Goal: Check status: Check status

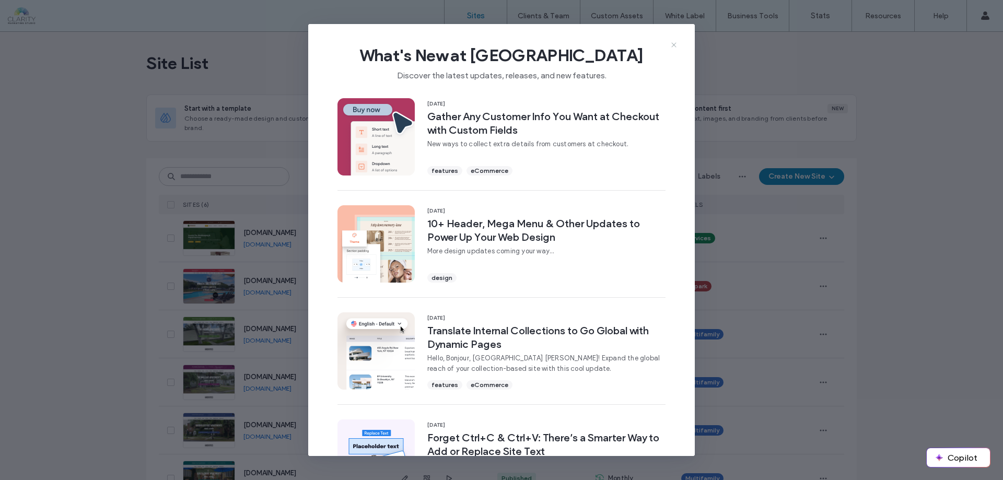
click at [672, 44] on icon at bounding box center [674, 45] width 8 height 8
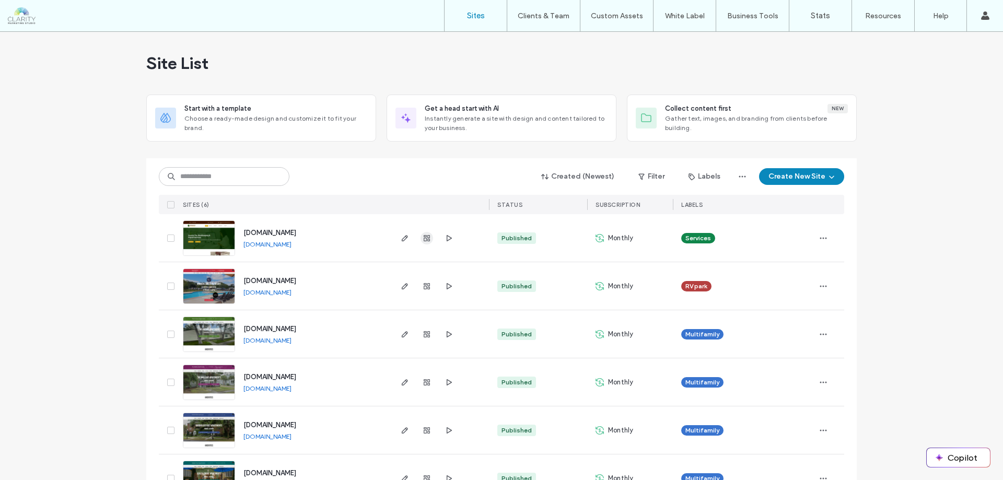
click at [425, 238] on icon "button" at bounding box center [426, 238] width 8 height 8
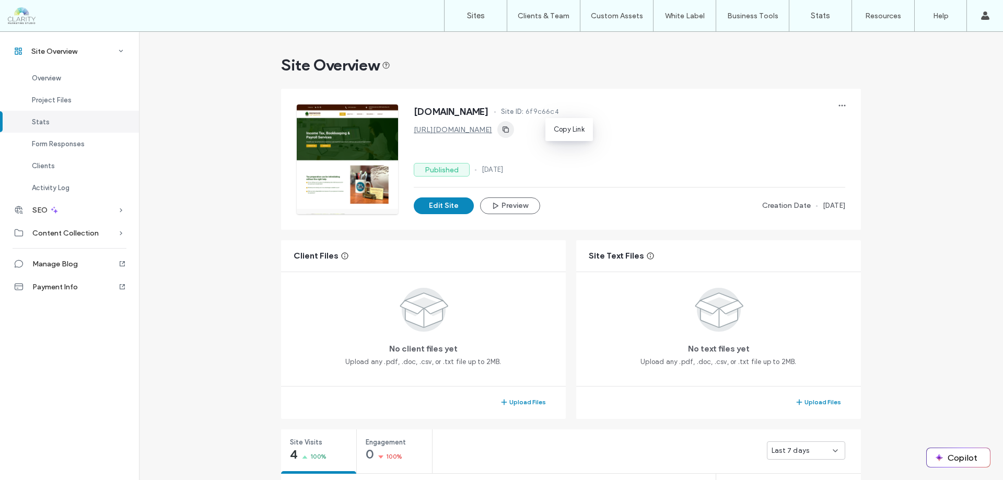
click at [509, 128] on use "button" at bounding box center [505, 129] width 6 height 6
click at [124, 210] on icon at bounding box center [121, 210] width 10 height 10
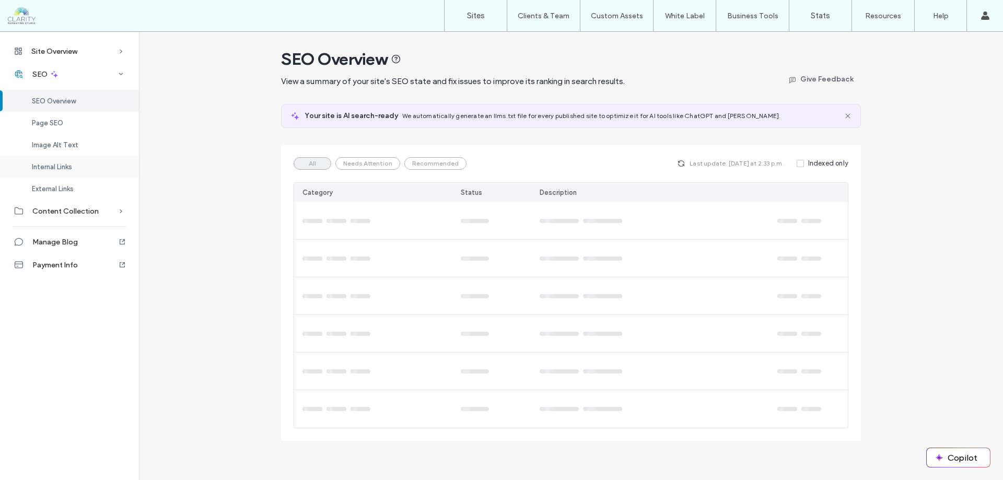
click at [94, 172] on div "Internal Links" at bounding box center [69, 167] width 139 height 22
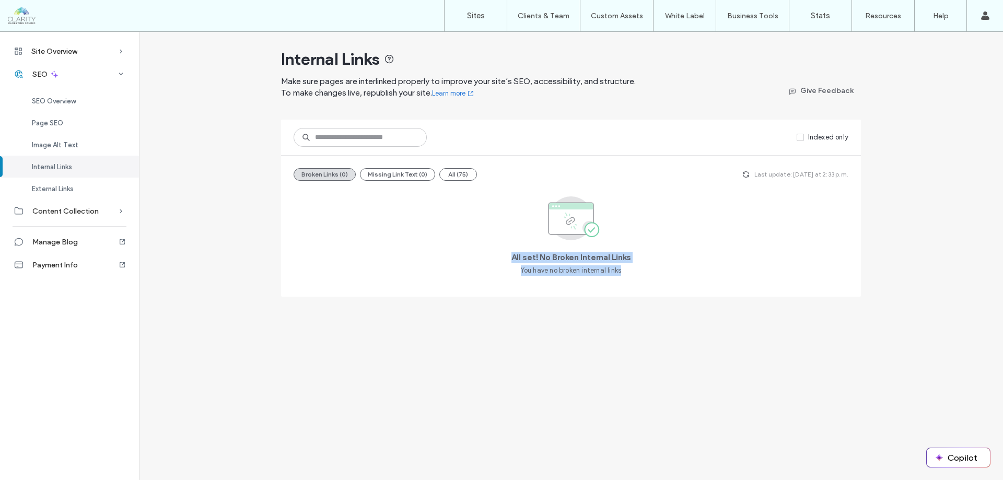
drag, startPoint x: 510, startPoint y: 272, endPoint x: 631, endPoint y: 280, distance: 121.4
click at [631, 280] on div "All set! No Broken Internal Links You have no broken internal links" at bounding box center [570, 236] width 555 height 95
click at [69, 185] on span "External Links" at bounding box center [53, 189] width 42 height 8
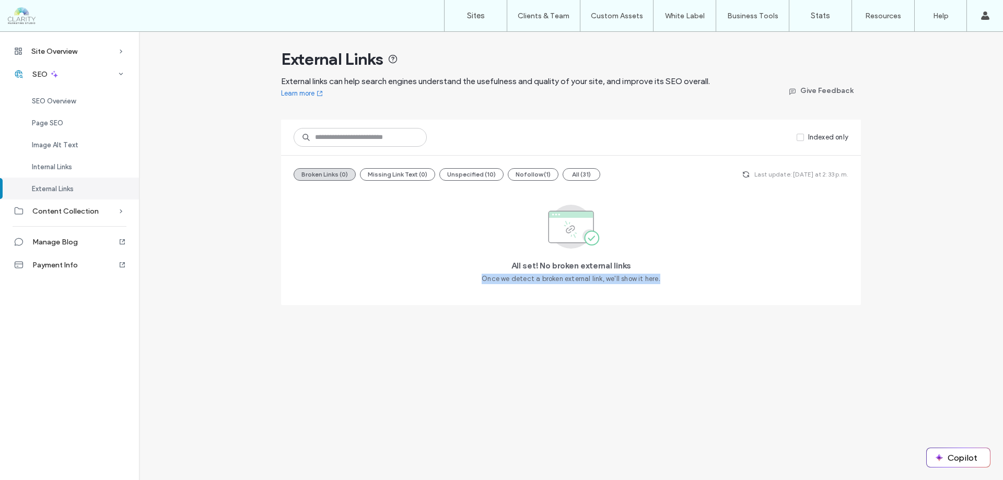
drag, startPoint x: 485, startPoint y: 263, endPoint x: 662, endPoint y: 276, distance: 177.0
click at [662, 276] on div "All set! No broken external links Once we detect a broken external link, we'll …" at bounding box center [570, 240] width 555 height 103
click at [95, 145] on div "Image Alt Text" at bounding box center [69, 145] width 139 height 22
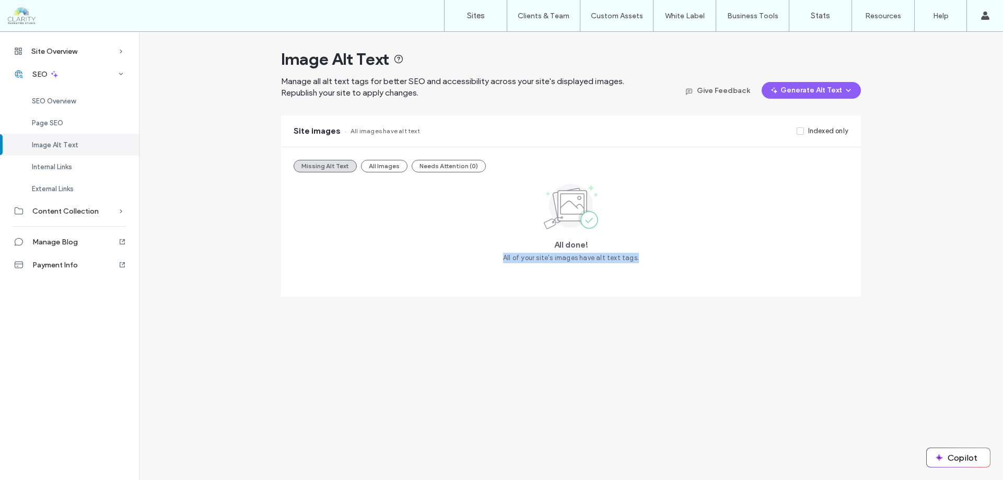
drag, startPoint x: 489, startPoint y: 253, endPoint x: 653, endPoint y: 260, distance: 164.6
click at [653, 260] on div "All done! All of your site's images have alt text tags." at bounding box center [570, 222] width 555 height 83
click at [33, 20] on div at bounding box center [67, 15] width 119 height 17
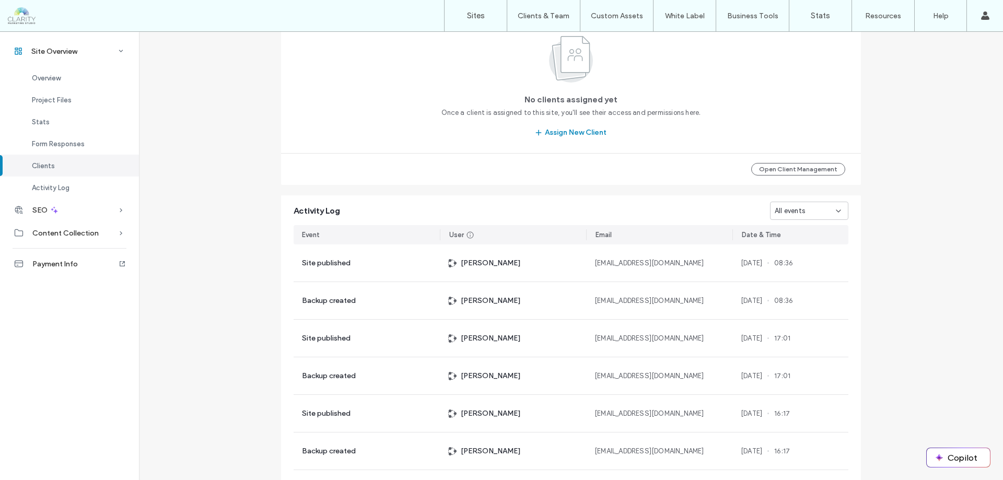
scroll to position [1062, 0]
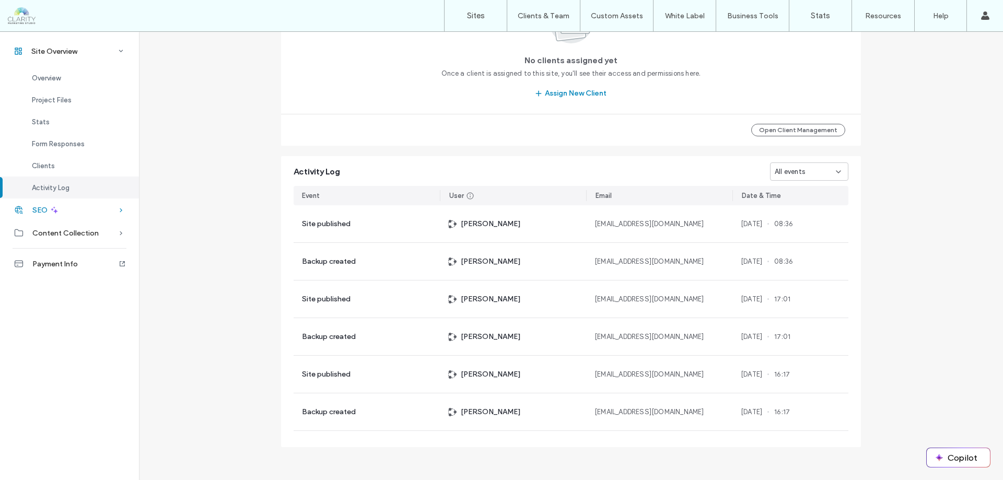
click at [126, 210] on div "SEO" at bounding box center [69, 209] width 139 height 23
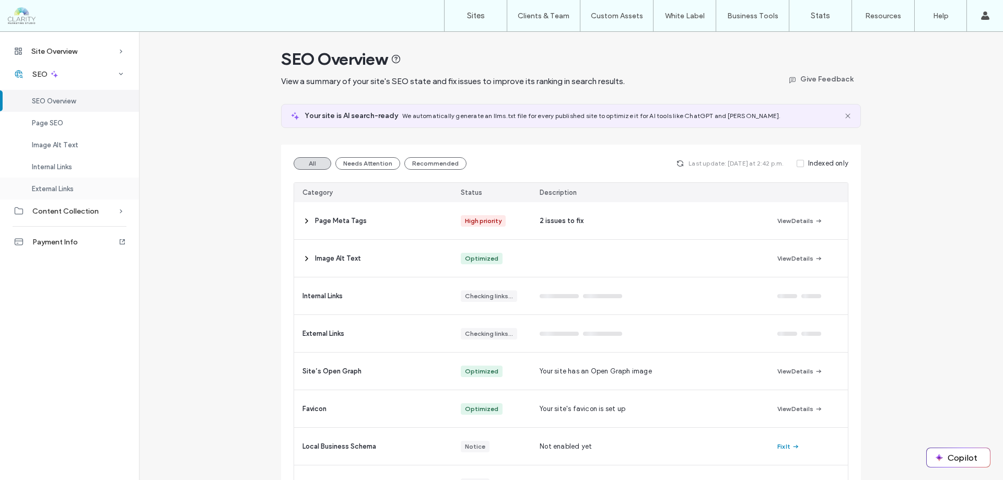
click at [110, 191] on div "External Links" at bounding box center [69, 189] width 139 height 22
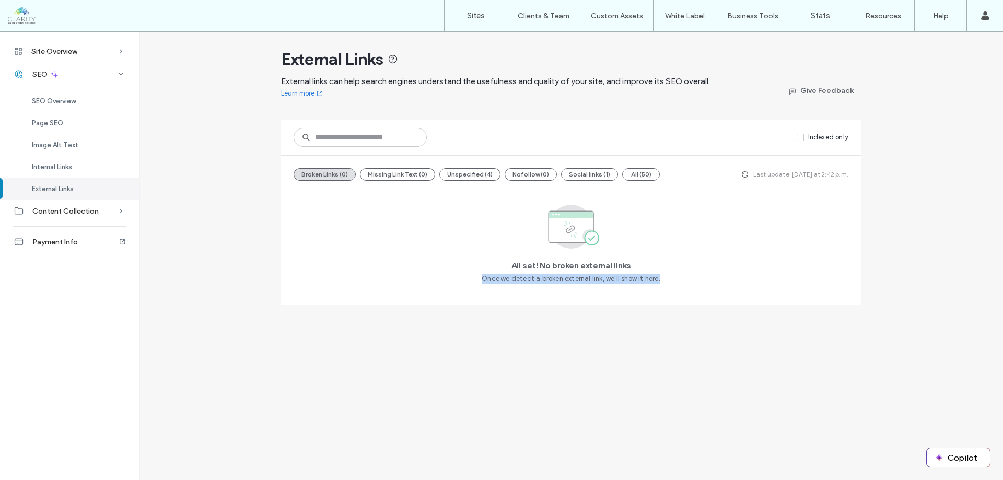
drag, startPoint x: 481, startPoint y: 280, endPoint x: 667, endPoint y: 286, distance: 185.5
click at [667, 286] on div "All set! No broken external links Once we detect a broken external link, we'll …" at bounding box center [570, 240] width 555 height 103
click at [96, 170] on div "Internal Links" at bounding box center [69, 167] width 139 height 22
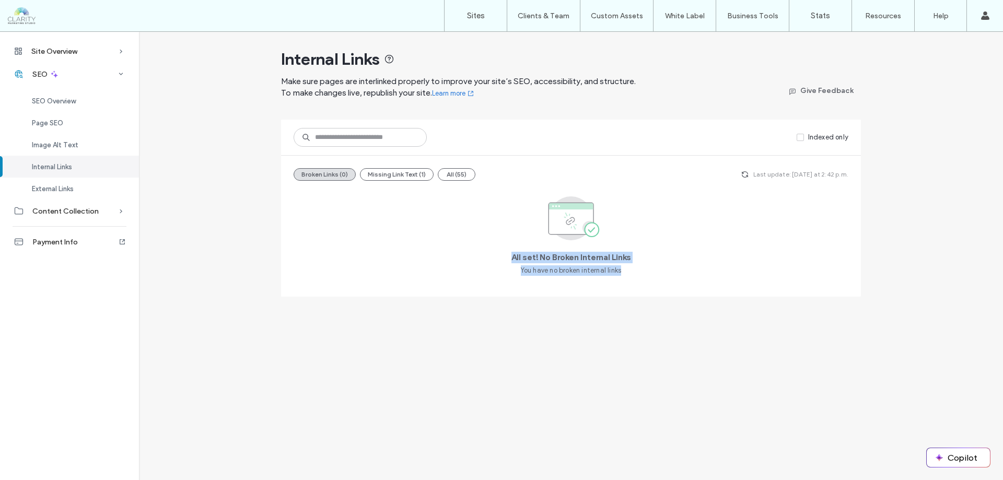
drag, startPoint x: 504, startPoint y: 267, endPoint x: 629, endPoint y: 273, distance: 125.4
click at [629, 273] on div "All set! No Broken Internal Links You have no broken internal links" at bounding box center [570, 236] width 555 height 95
click at [72, 142] on span "Image Alt Text" at bounding box center [55, 145] width 46 height 8
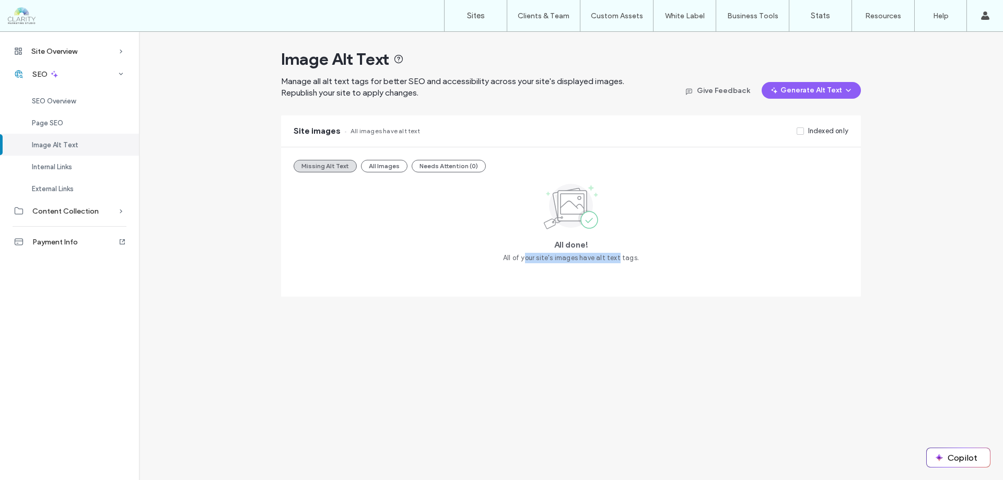
drag, startPoint x: 526, startPoint y: 246, endPoint x: 618, endPoint y: 257, distance: 93.0
click at [618, 257] on div "All done! All of your site's images have alt text tags." at bounding box center [570, 222] width 555 height 83
drag, startPoint x: 618, startPoint y: 257, endPoint x: 578, endPoint y: 261, distance: 40.4
click at [618, 257] on span "All of your site's images have alt text tags." at bounding box center [571, 258] width 136 height 10
drag, startPoint x: 496, startPoint y: 259, endPoint x: 641, endPoint y: 266, distance: 145.4
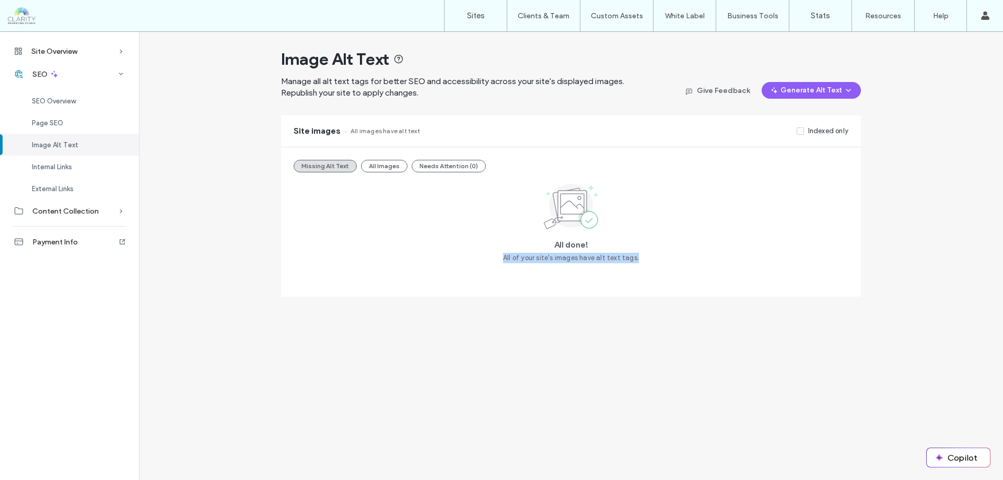
click at [641, 266] on div "All done! All of your site's images have alt text tags." at bounding box center [570, 232] width 555 height 103
click at [31, 12] on div at bounding box center [67, 15] width 119 height 17
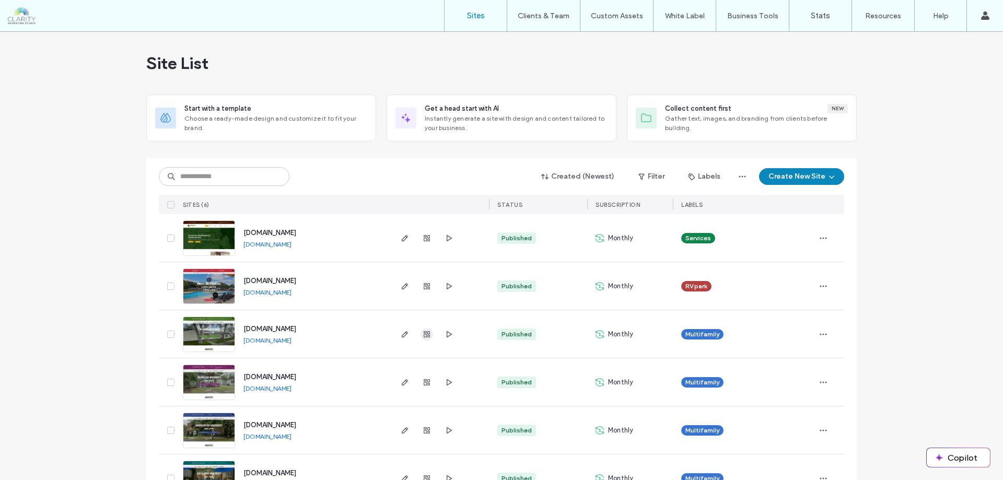
click at [428, 333] on span "button" at bounding box center [426, 334] width 13 height 13
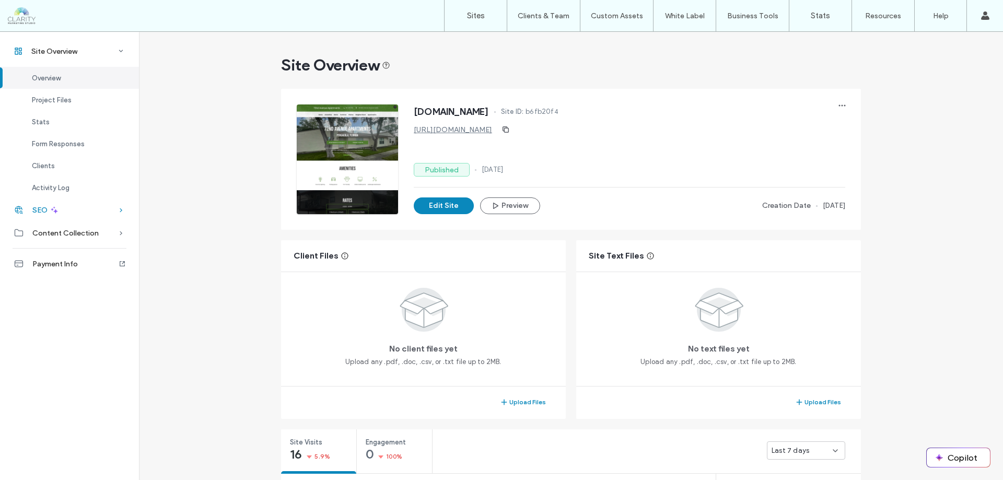
click at [125, 208] on icon at bounding box center [121, 210] width 10 height 10
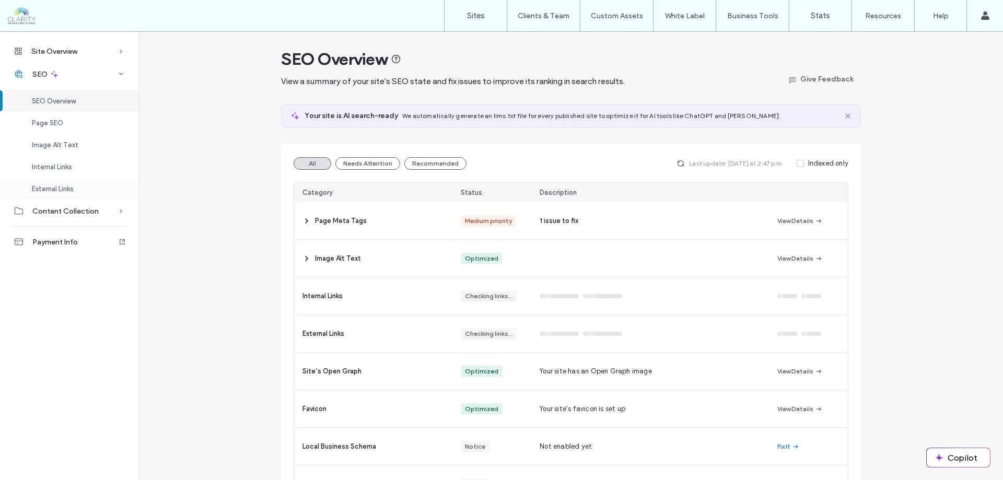
click at [84, 188] on div "External Links" at bounding box center [69, 189] width 139 height 22
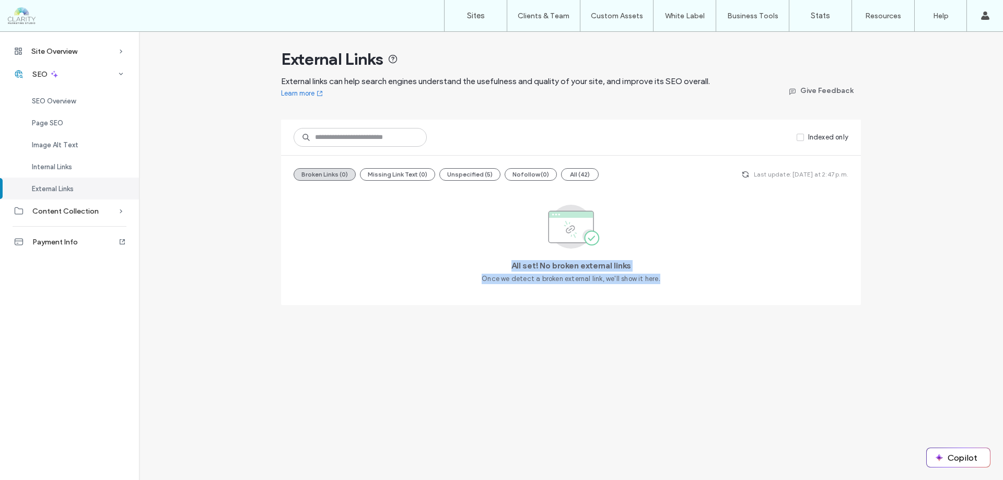
drag, startPoint x: 507, startPoint y: 262, endPoint x: 680, endPoint y: 283, distance: 174.6
click at [680, 283] on div "All set! No broken external links Once we detect a broken external link, we'll …" at bounding box center [570, 240] width 555 height 103
click at [79, 164] on div "Internal Links" at bounding box center [69, 167] width 139 height 22
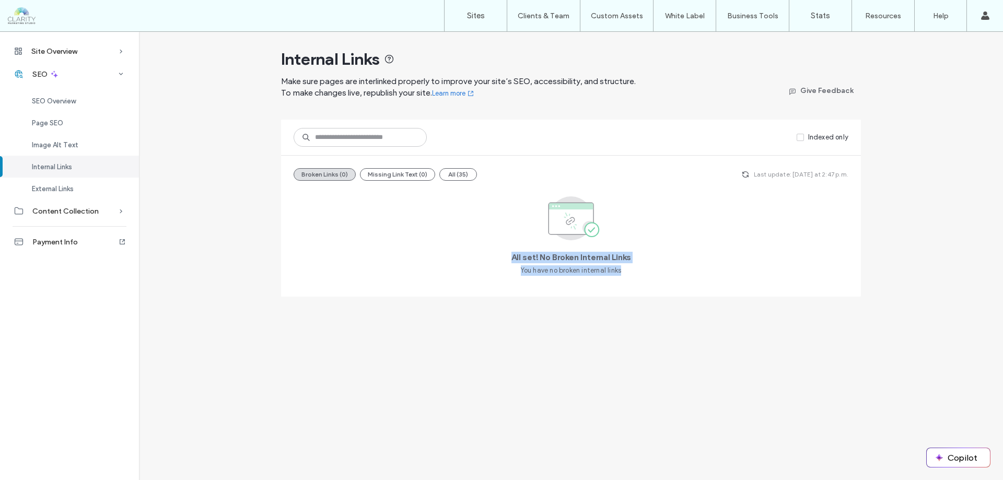
drag, startPoint x: 513, startPoint y: 260, endPoint x: 630, endPoint y: 272, distance: 118.2
click at [630, 272] on div "All set! No Broken Internal Links You have no broken internal links" at bounding box center [570, 236] width 555 height 95
click at [85, 147] on div "Image Alt Text" at bounding box center [69, 145] width 139 height 22
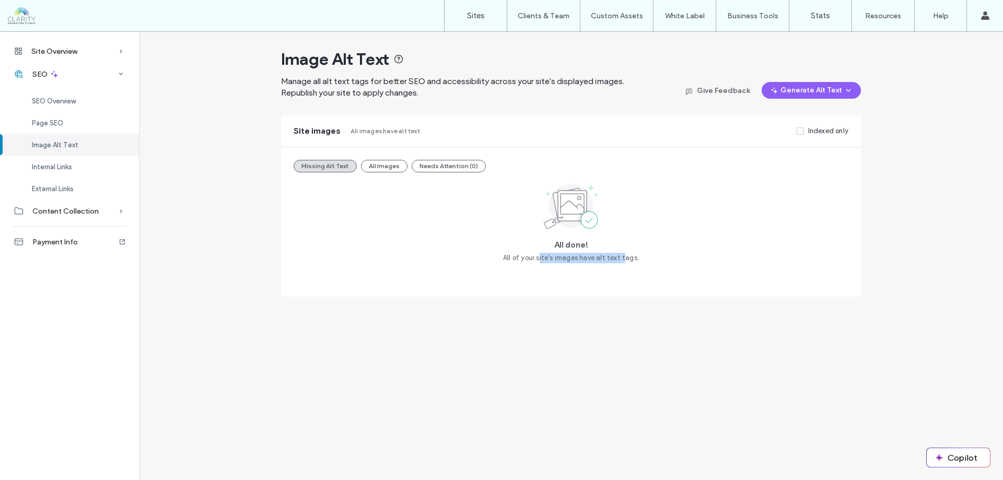
drag, startPoint x: 540, startPoint y: 243, endPoint x: 625, endPoint y: 254, distance: 85.2
click at [625, 254] on div "All done! All of your site's images have alt text tags." at bounding box center [570, 222] width 555 height 83
drag, startPoint x: 503, startPoint y: 260, endPoint x: 643, endPoint y: 255, distance: 140.0
click at [643, 255] on div "All done! All of your site's images have alt text tags." at bounding box center [570, 222] width 555 height 83
click at [27, 20] on div at bounding box center [67, 15] width 119 height 17
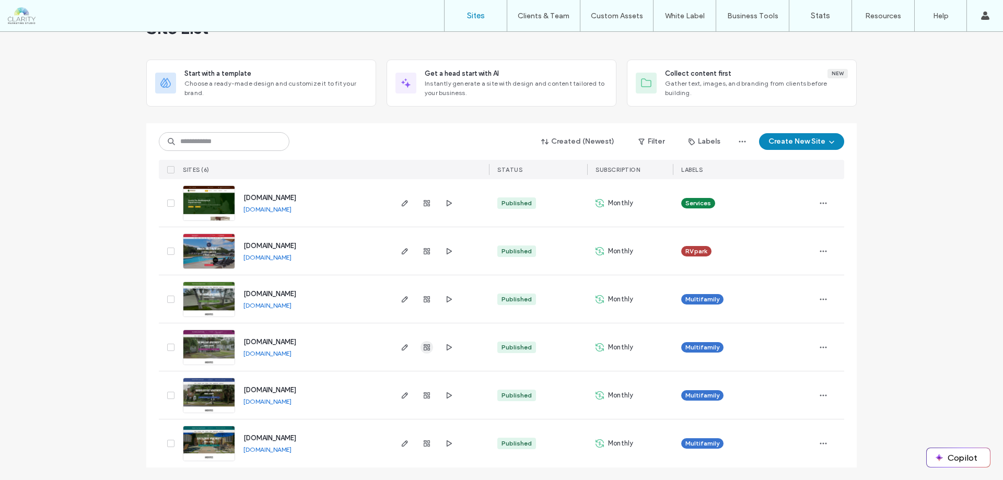
click at [422, 350] on icon "button" at bounding box center [426, 347] width 8 height 8
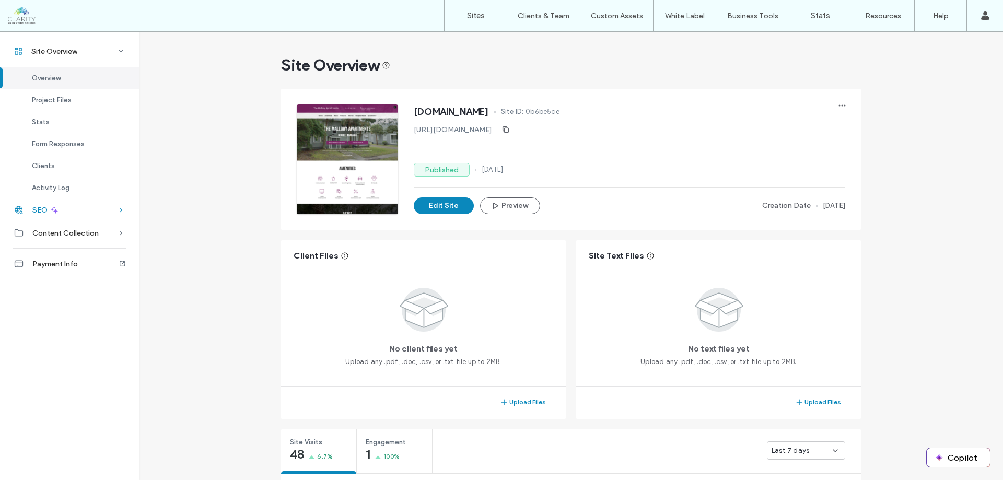
click at [122, 213] on icon at bounding box center [121, 210] width 10 height 10
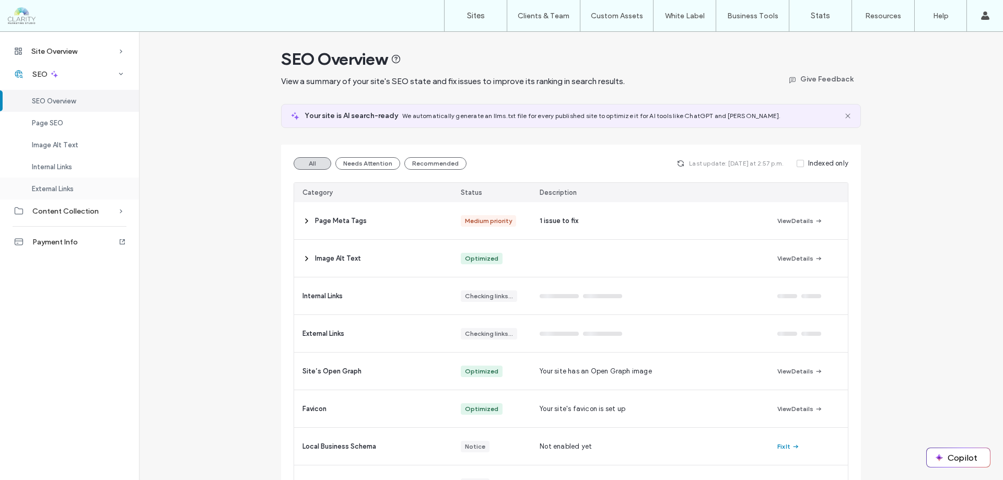
click at [114, 185] on div "External Links" at bounding box center [69, 189] width 139 height 22
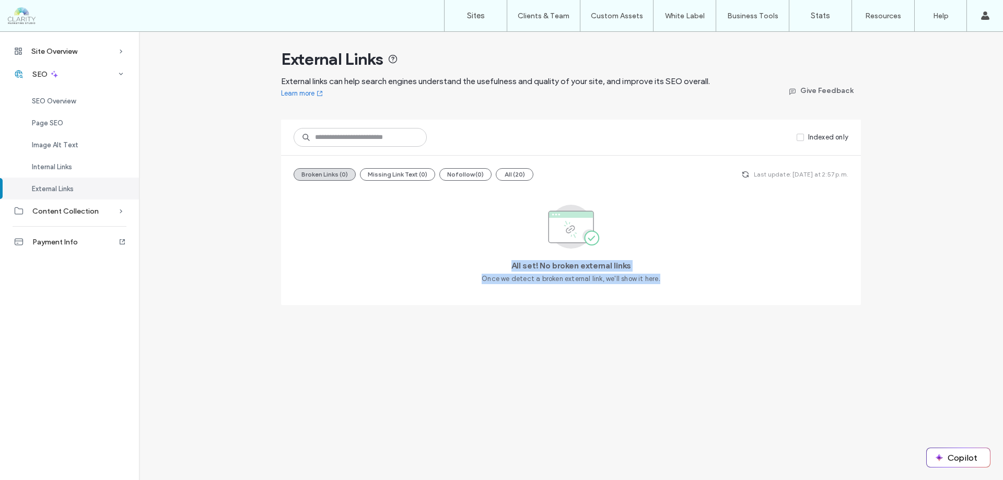
drag, startPoint x: 507, startPoint y: 264, endPoint x: 672, endPoint y: 276, distance: 166.0
click at [672, 276] on div "All set! No broken external links Once we detect a broken external link, we'll …" at bounding box center [570, 240] width 555 height 103
click at [91, 163] on div "Internal Links" at bounding box center [69, 167] width 139 height 22
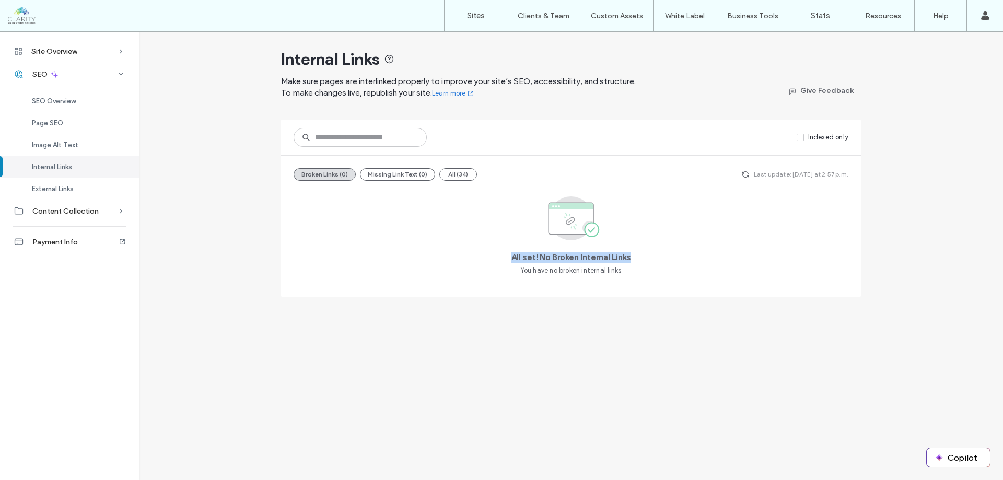
drag, startPoint x: 498, startPoint y: 253, endPoint x: 651, endPoint y: 278, distance: 155.7
click at [651, 278] on div "All set! No Broken Internal Links You have no broken internal links" at bounding box center [570, 236] width 555 height 95
drag, startPoint x: 489, startPoint y: 254, endPoint x: 638, endPoint y: 274, distance: 149.6
click at [638, 274] on div "All set! No Broken Internal Links You have no broken internal links" at bounding box center [570, 236] width 555 height 95
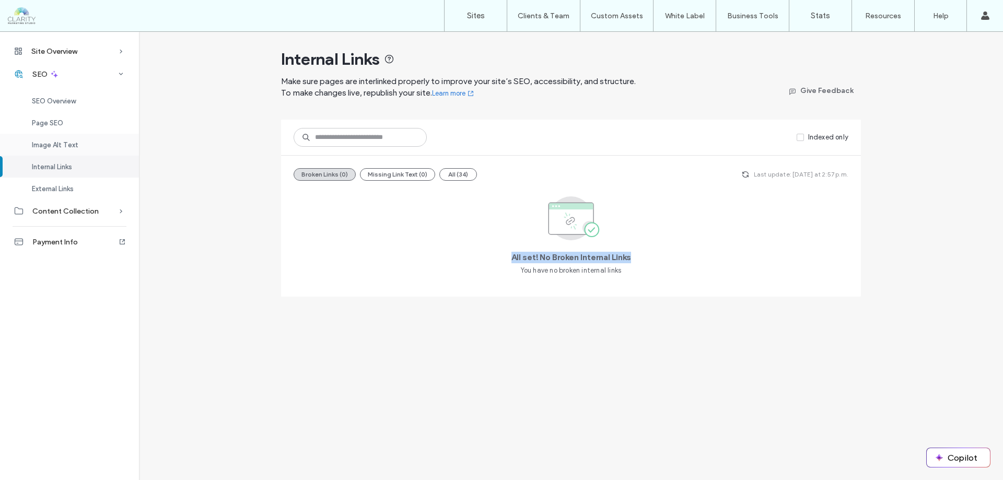
click at [95, 149] on div "Image Alt Text" at bounding box center [69, 145] width 139 height 22
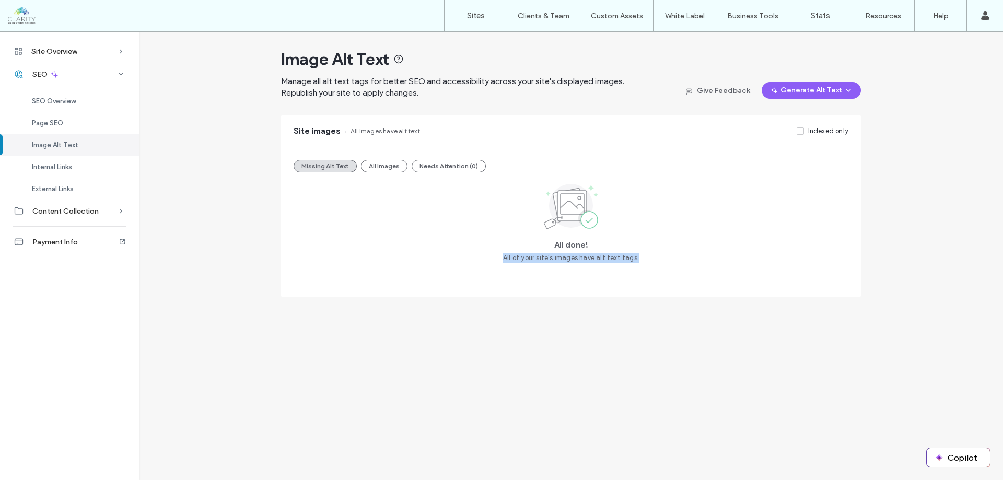
drag, startPoint x: 498, startPoint y: 257, endPoint x: 672, endPoint y: 258, distance: 173.9
click at [672, 258] on div "All done! All of your site's images have alt text tags." at bounding box center [570, 222] width 555 height 83
click at [15, 19] on div at bounding box center [67, 15] width 119 height 17
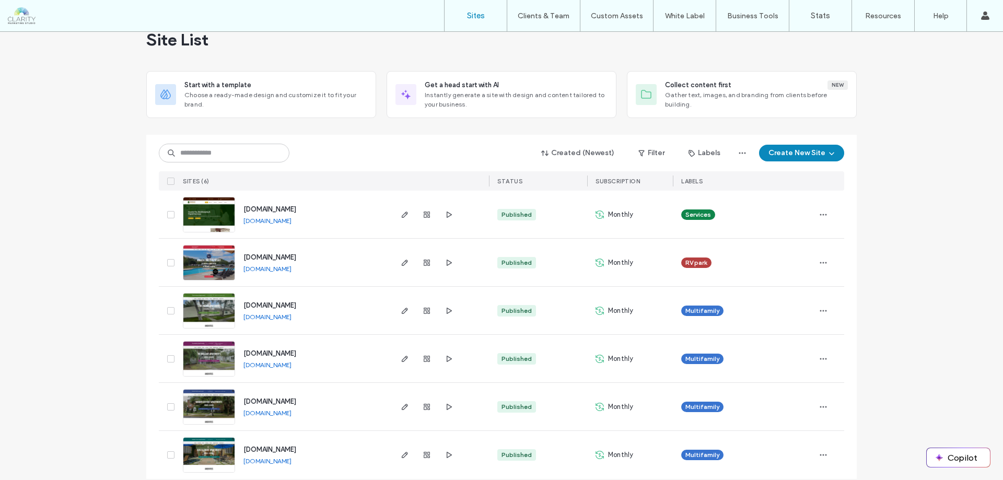
scroll to position [35, 0]
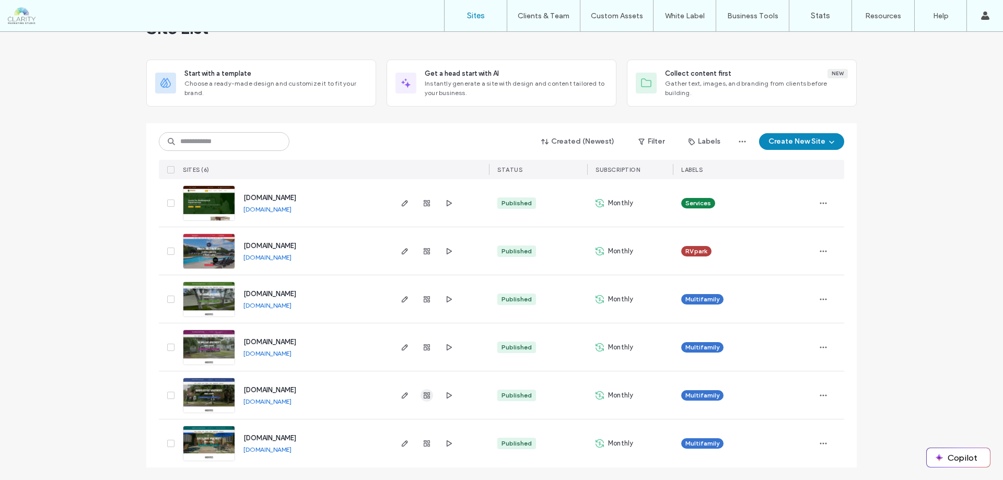
click at [422, 394] on icon "button" at bounding box center [426, 395] width 8 height 8
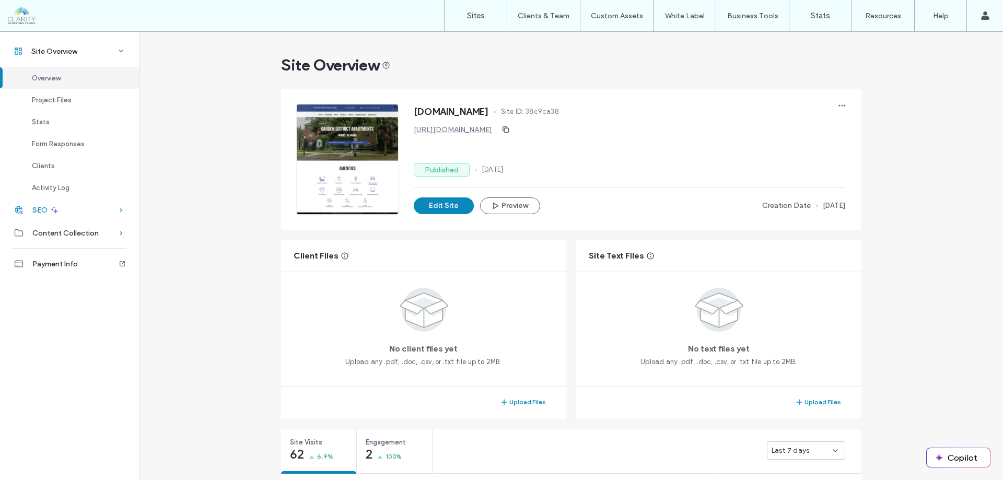
click at [122, 214] on icon at bounding box center [121, 210] width 10 height 10
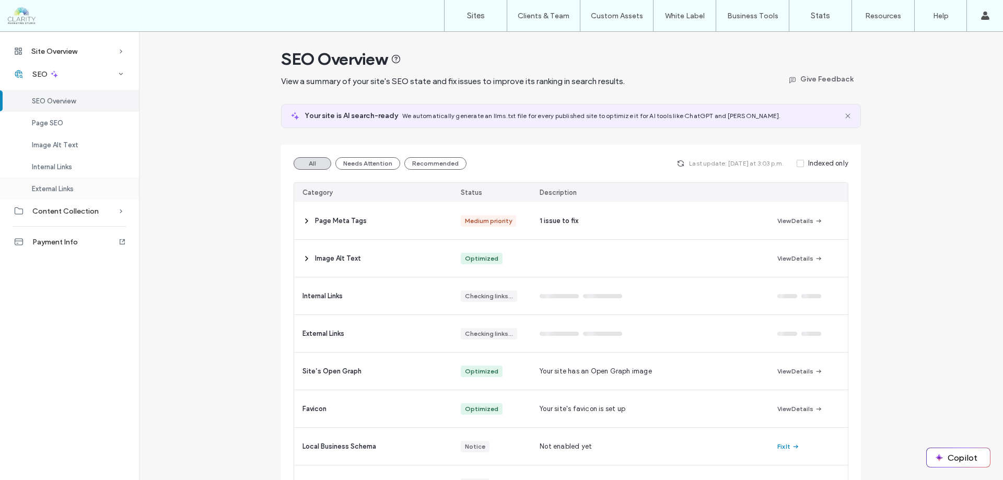
click at [88, 194] on div "External Links" at bounding box center [69, 189] width 139 height 22
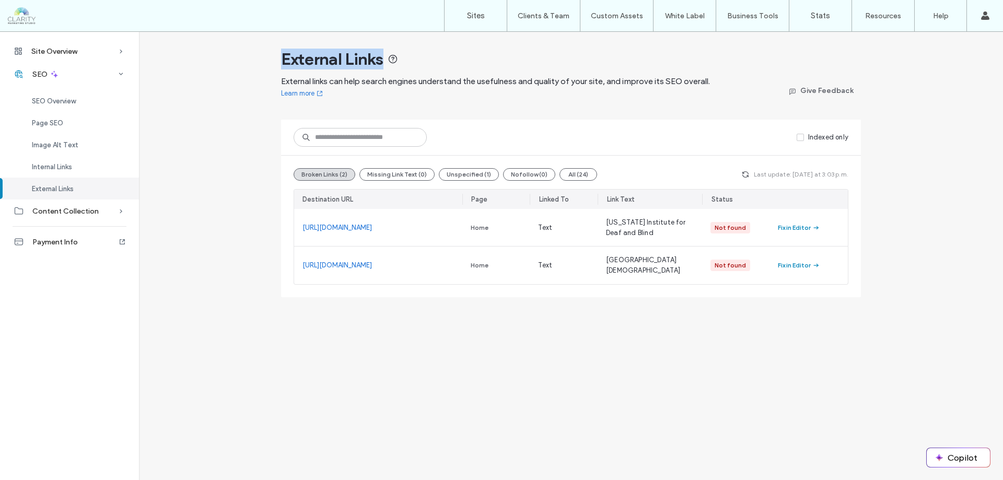
drag, startPoint x: 281, startPoint y: 60, endPoint x: 397, endPoint y: 65, distance: 116.0
click at [397, 65] on div "External Links" at bounding box center [513, 59] width 465 height 21
click at [95, 171] on div "Internal Links" at bounding box center [69, 167] width 139 height 22
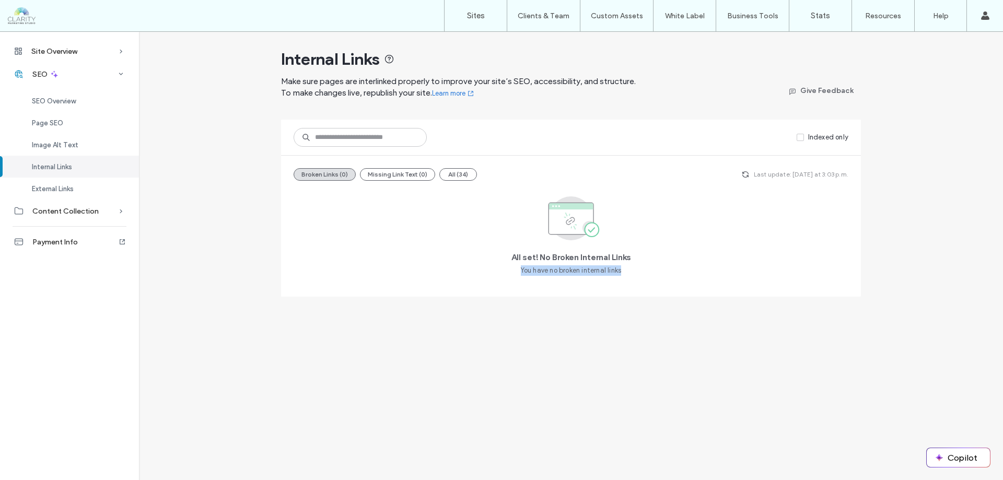
drag, startPoint x: 513, startPoint y: 274, endPoint x: 638, endPoint y: 280, distance: 124.4
click at [638, 280] on div "All set! No Broken Internal Links You have no broken internal links" at bounding box center [570, 236] width 555 height 95
click at [58, 144] on span "Image Alt Text" at bounding box center [55, 145] width 46 height 8
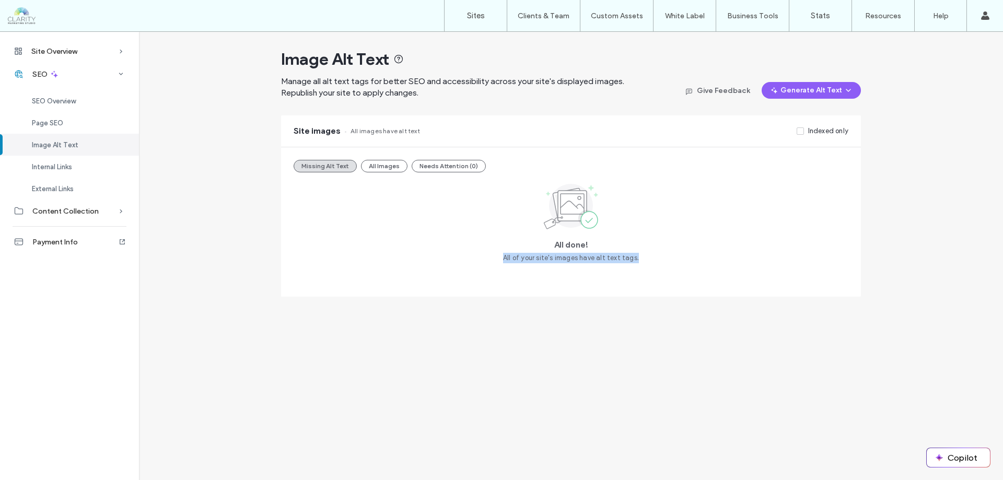
drag, startPoint x: 504, startPoint y: 255, endPoint x: 662, endPoint y: 260, distance: 157.8
click at [662, 260] on div "All done! All of your site's images have alt text tags." at bounding box center [570, 222] width 555 height 83
click at [12, 15] on div at bounding box center [67, 15] width 119 height 17
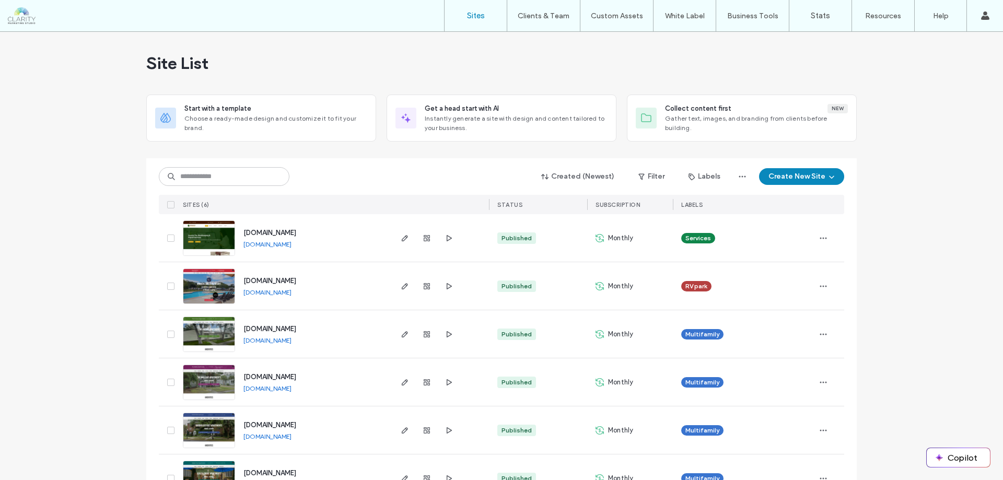
scroll to position [35, 0]
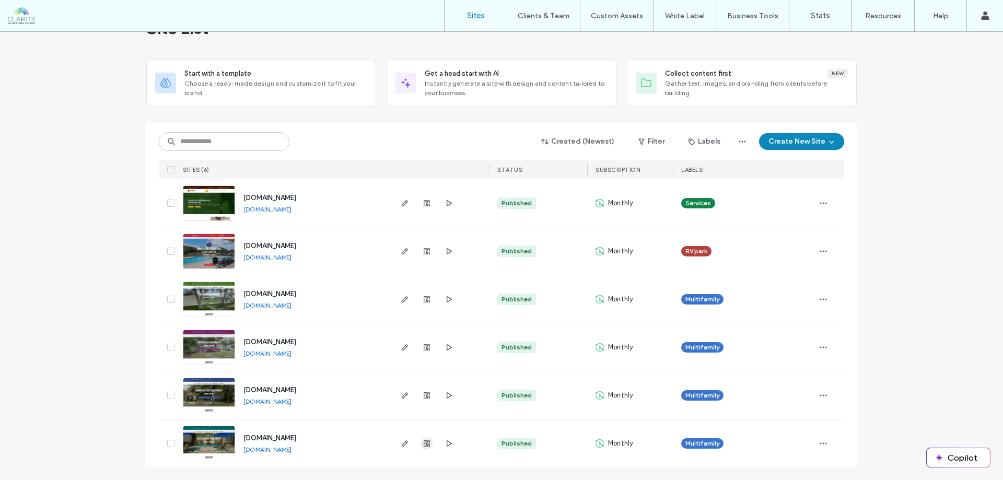
click at [422, 447] on icon "button" at bounding box center [426, 443] width 8 height 8
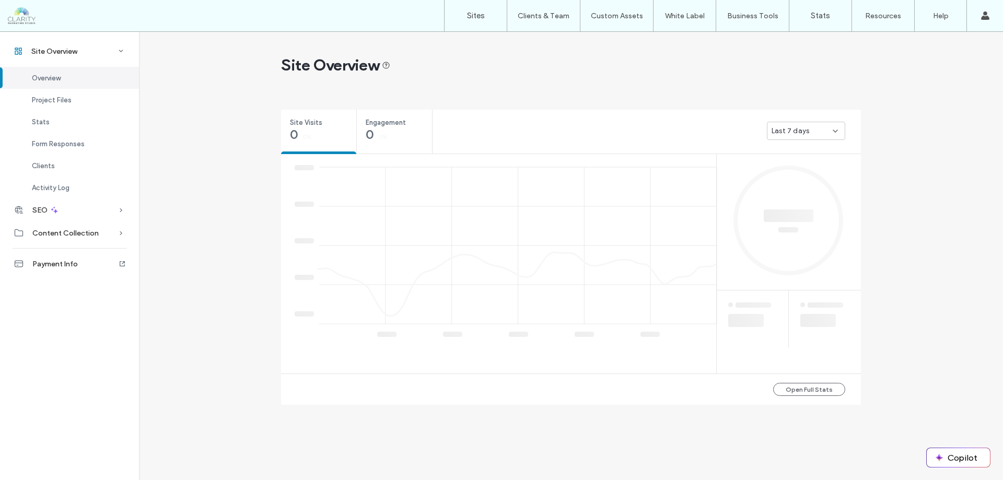
click at [121, 212] on icon at bounding box center [121, 210] width 10 height 10
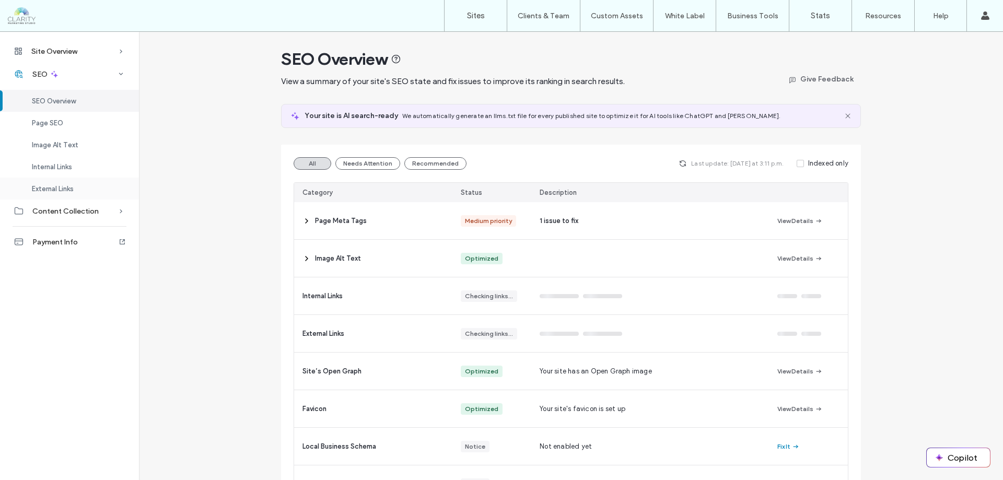
click at [87, 189] on div "External Links" at bounding box center [69, 189] width 139 height 22
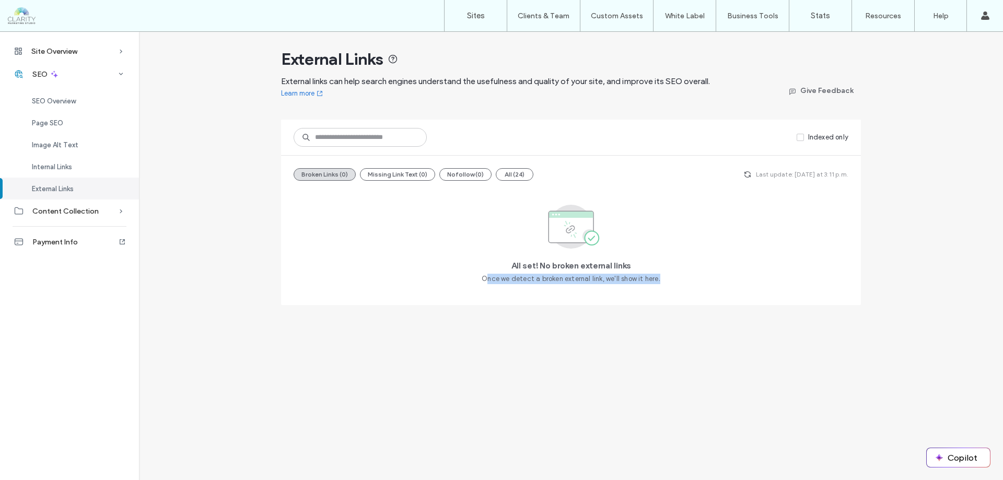
drag, startPoint x: 487, startPoint y: 266, endPoint x: 668, endPoint y: 278, distance: 181.6
click at [668, 278] on div "All set! No broken external links Once we detect a broken external link, we'll …" at bounding box center [570, 240] width 555 height 103
drag, startPoint x: 511, startPoint y: 264, endPoint x: 642, endPoint y: 256, distance: 131.3
click at [642, 256] on div "All set! No broken external links Once we detect a broken external link, we'll …" at bounding box center [570, 240] width 555 height 103
click at [93, 168] on div "Internal Links" at bounding box center [69, 167] width 139 height 22
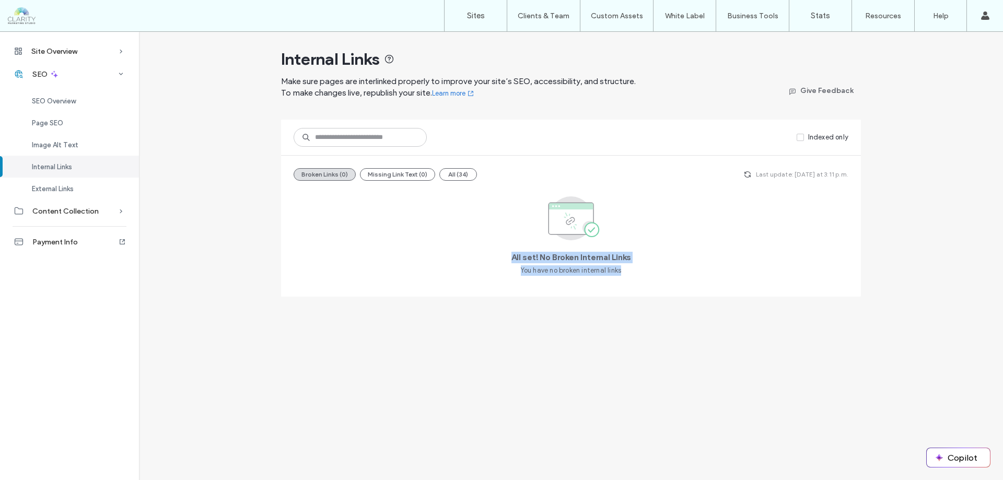
drag, startPoint x: 526, startPoint y: 260, endPoint x: 636, endPoint y: 283, distance: 112.2
click at [636, 283] on div "All set! No Broken Internal Links You have no broken internal links" at bounding box center [570, 236] width 555 height 95
click at [85, 147] on div "Image Alt Text" at bounding box center [69, 145] width 139 height 22
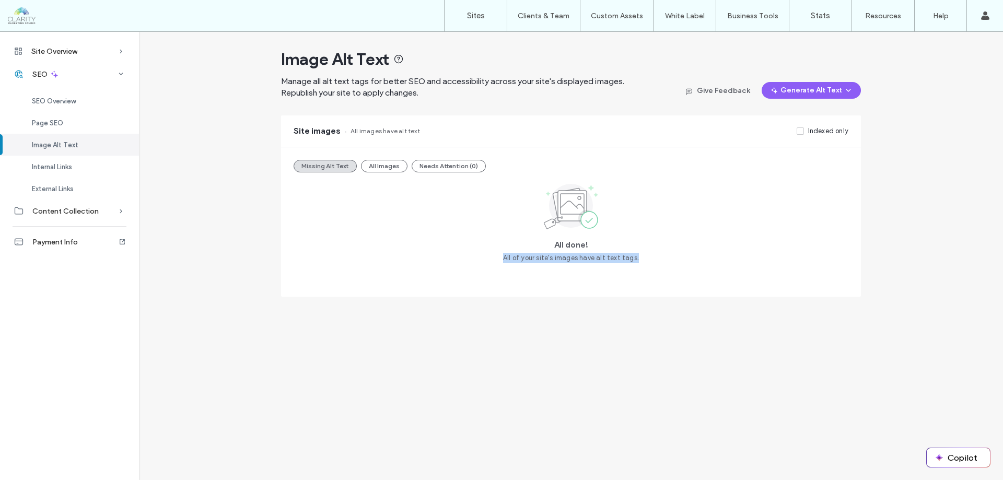
drag, startPoint x: 498, startPoint y: 254, endPoint x: 656, endPoint y: 258, distance: 158.8
click at [656, 258] on div "All done! All of your site's images have alt text tags." at bounding box center [570, 222] width 555 height 83
